Goal: Check status

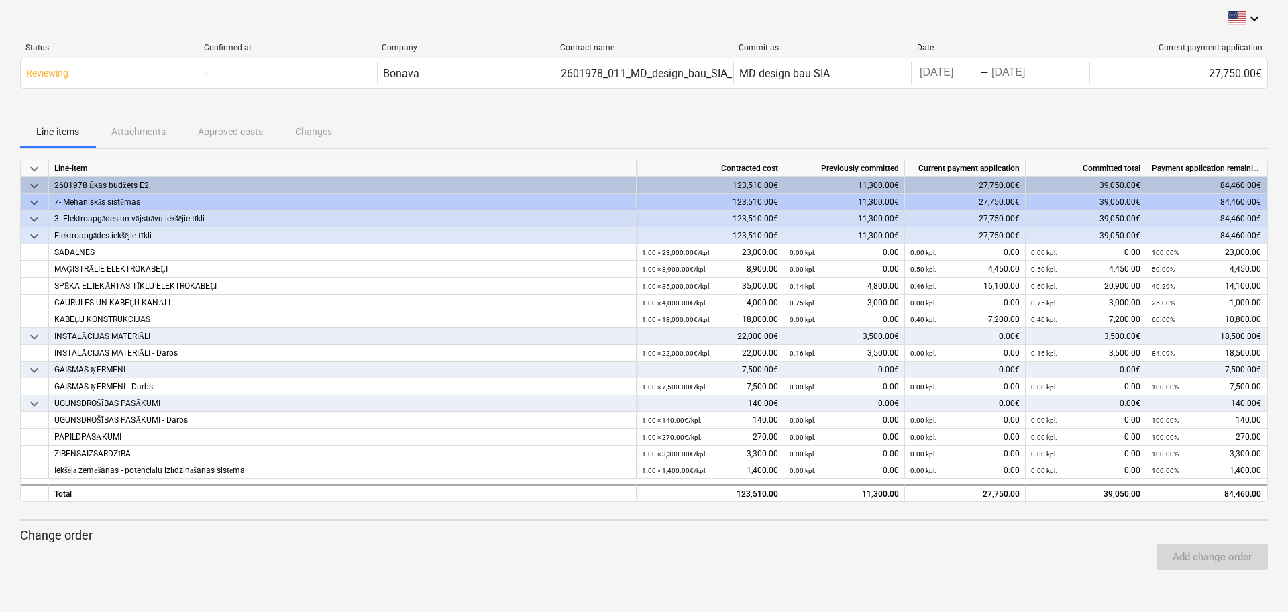
click at [146, 126] on div "Line-items Attachments Approved costs Changes" at bounding box center [644, 131] width 1248 height 32
click at [127, 132] on div "Line-items Attachments Approved costs Changes" at bounding box center [644, 131] width 1248 height 32
click at [196, 139] on div "Line-items Attachments Approved costs Changes" at bounding box center [644, 131] width 1248 height 32
click at [248, 139] on div "Line-items Attachments Approved costs Changes" at bounding box center [644, 131] width 1248 height 32
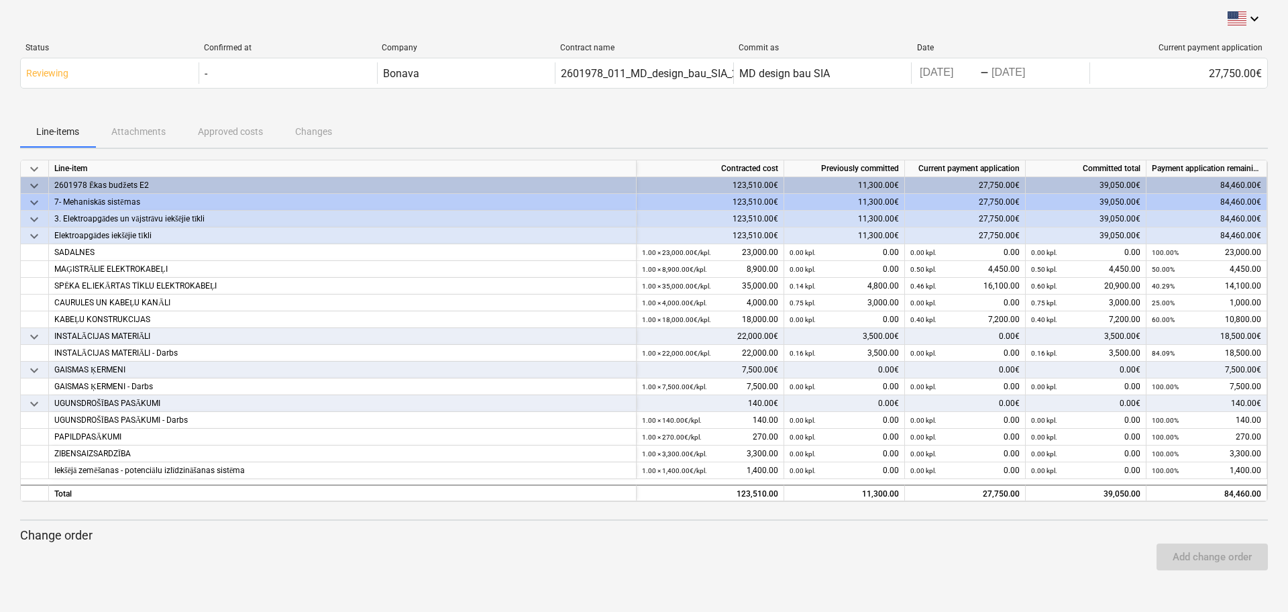
click at [248, 139] on div "Line-items Attachments Approved costs Changes" at bounding box center [644, 131] width 1248 height 32
click at [235, 135] on div "Line-items Attachments Approved costs Changes" at bounding box center [644, 131] width 1248 height 32
click at [152, 133] on div "Line-items Attachments Approved costs Changes" at bounding box center [644, 131] width 1248 height 32
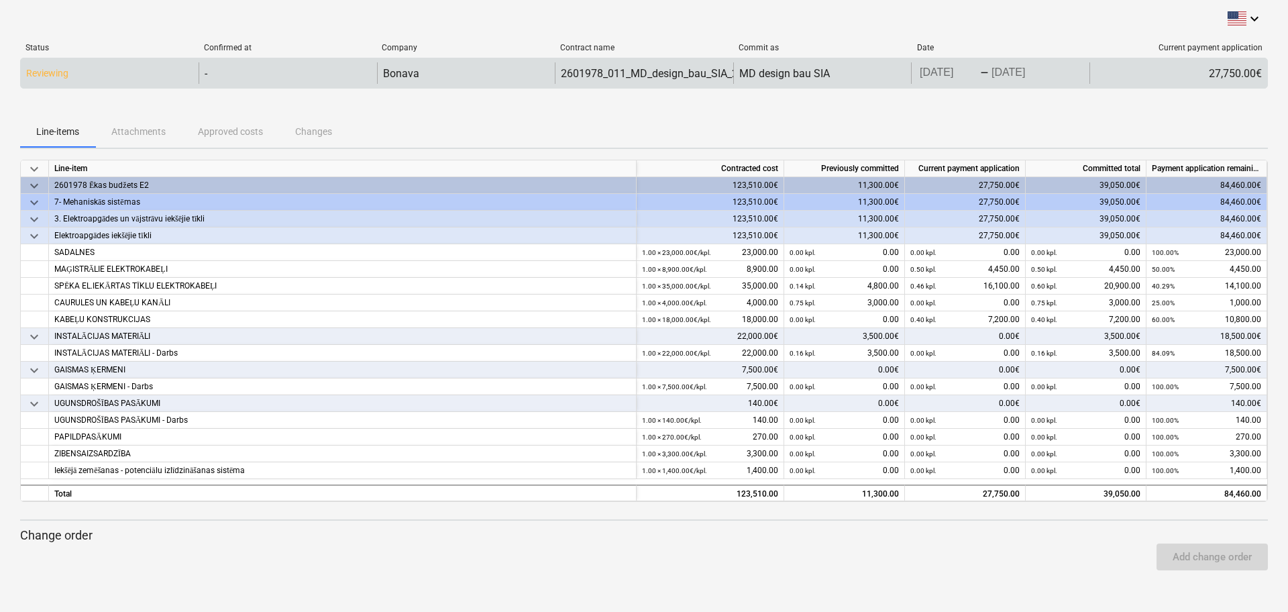
click at [34, 72] on p "Reviewing" at bounding box center [47, 73] width 42 height 14
